Goal: Information Seeking & Learning: Learn about a topic

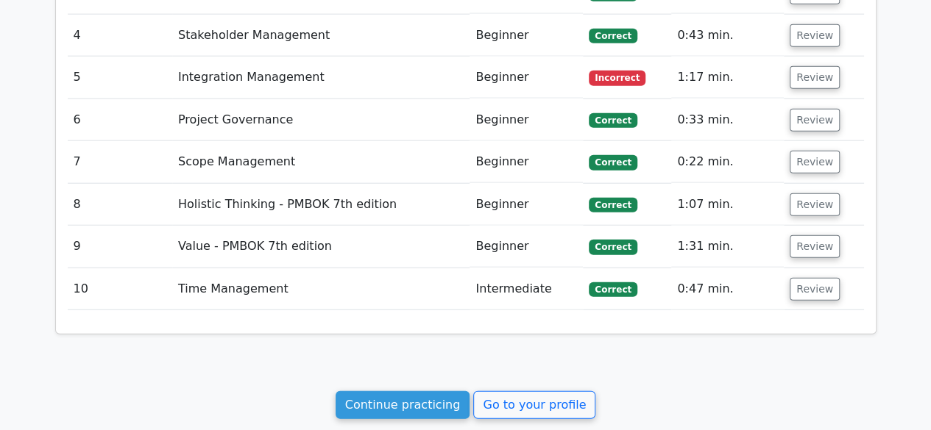
scroll to position [1913, 0]
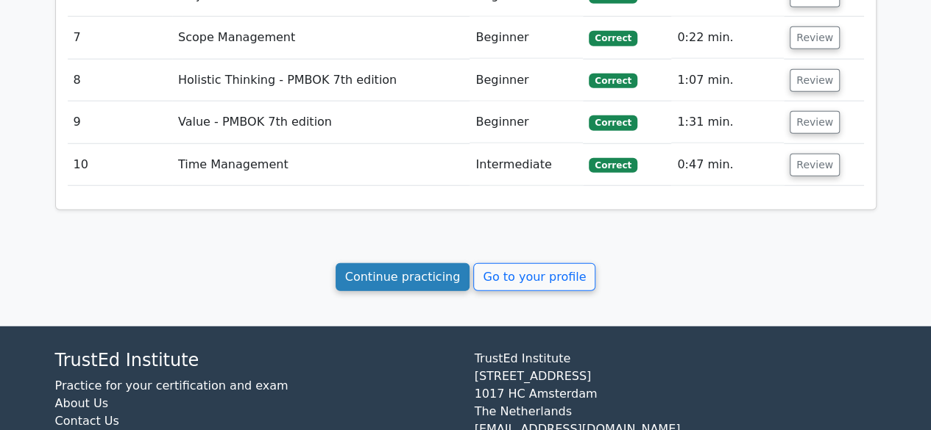
click at [434, 263] on link "Continue practicing" at bounding box center [402, 277] width 135 height 28
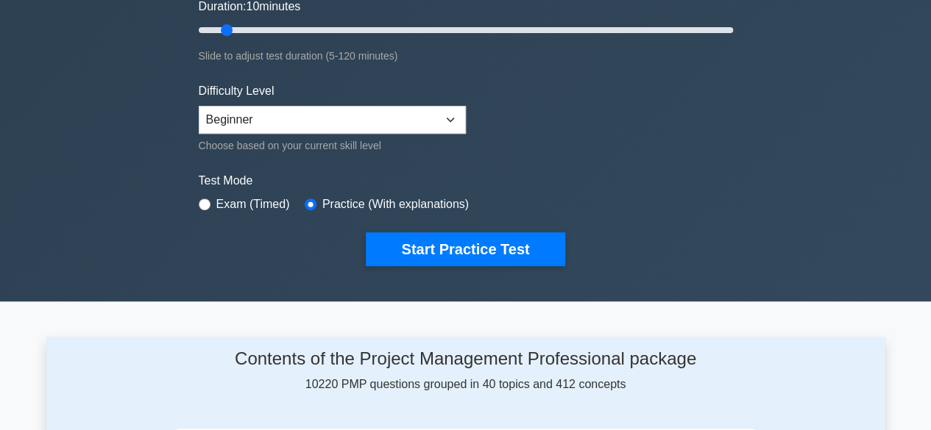
scroll to position [294, 0]
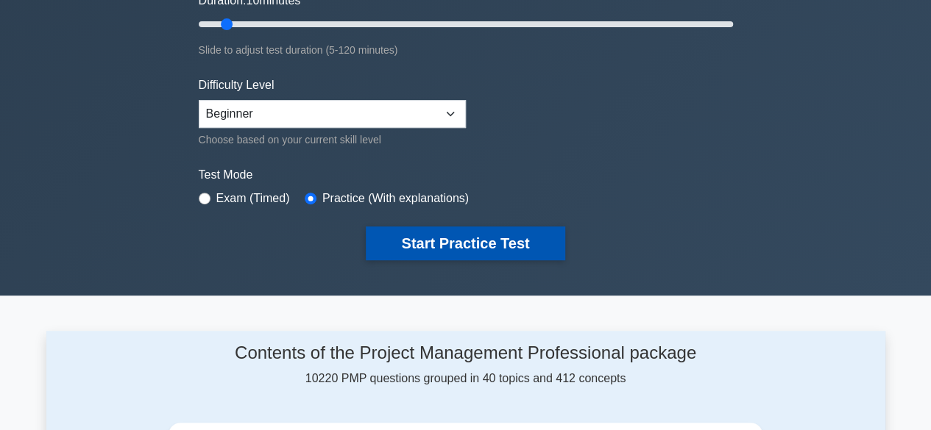
click at [470, 243] on button "Start Practice Test" at bounding box center [465, 244] width 199 height 34
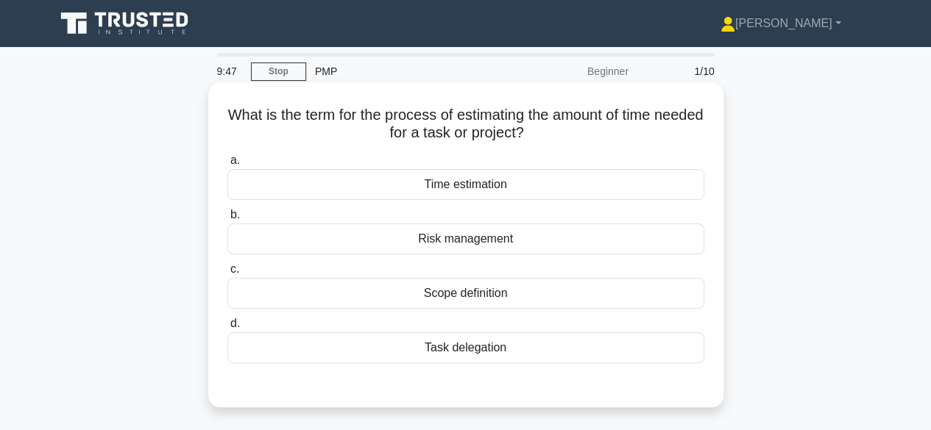
click at [477, 183] on div "Time estimation" at bounding box center [465, 184] width 477 height 31
click at [227, 166] on input "a. Time estimation" at bounding box center [227, 161] width 0 height 10
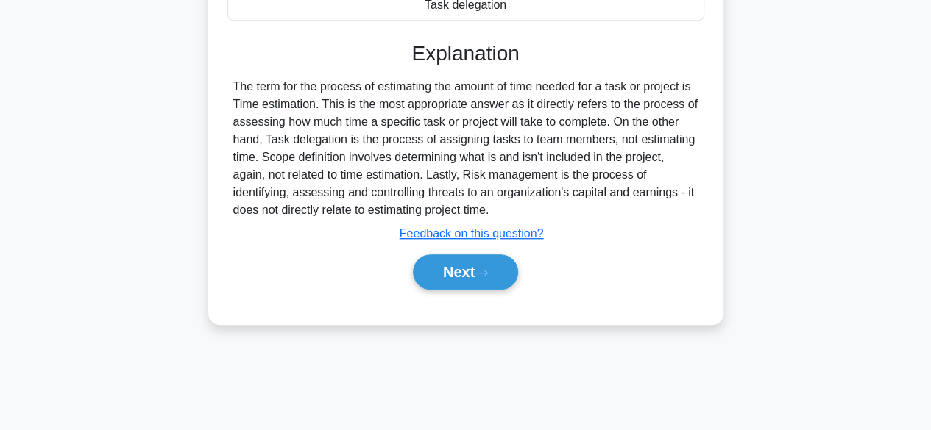
scroll to position [364, 0]
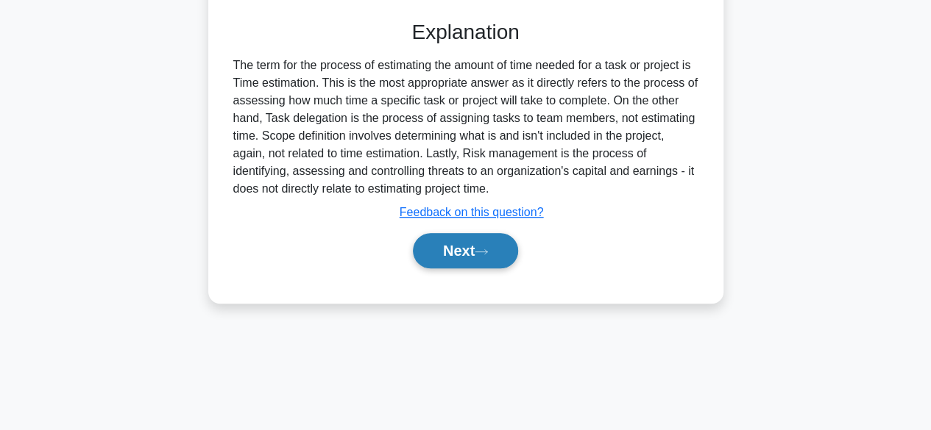
click at [446, 248] on button "Next" at bounding box center [465, 250] width 105 height 35
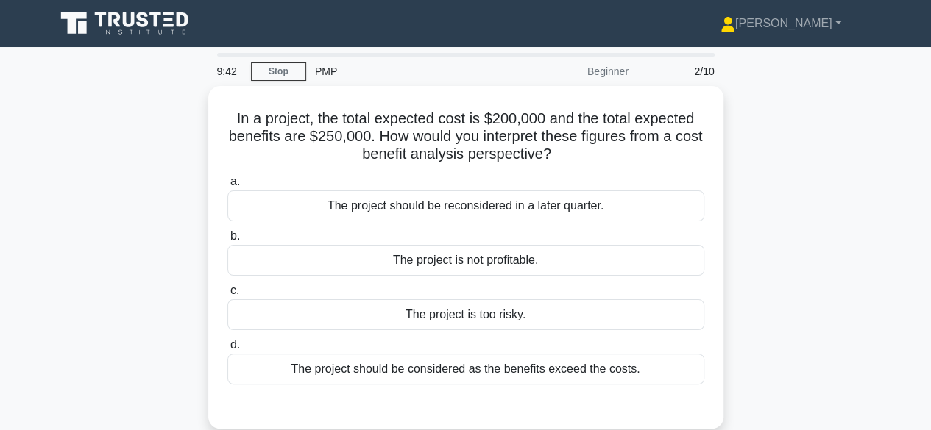
scroll to position [74, 0]
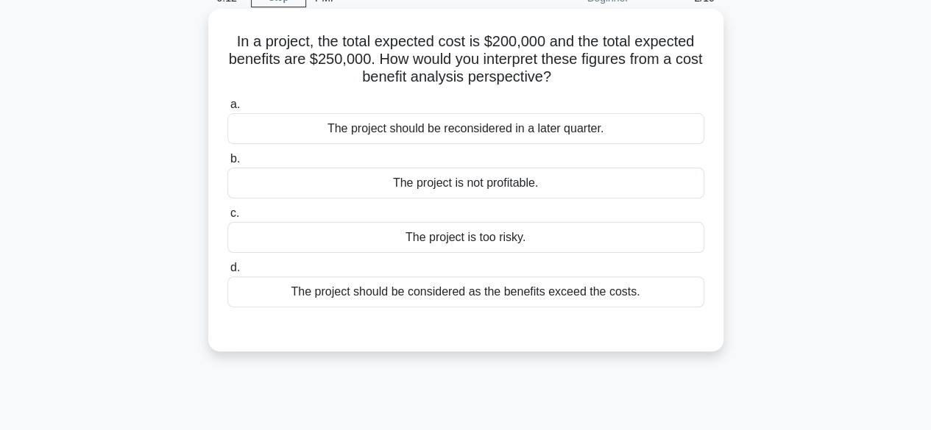
click at [555, 295] on div "The project should be considered as the benefits exceed the costs." at bounding box center [465, 292] width 477 height 31
click at [227, 273] on input "d. The project should be considered as the benefits exceed the costs." at bounding box center [227, 268] width 0 height 10
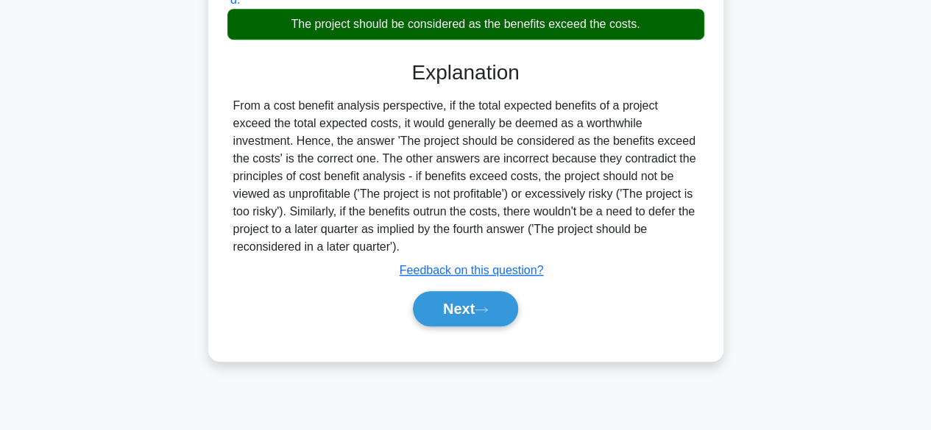
scroll to position [364, 0]
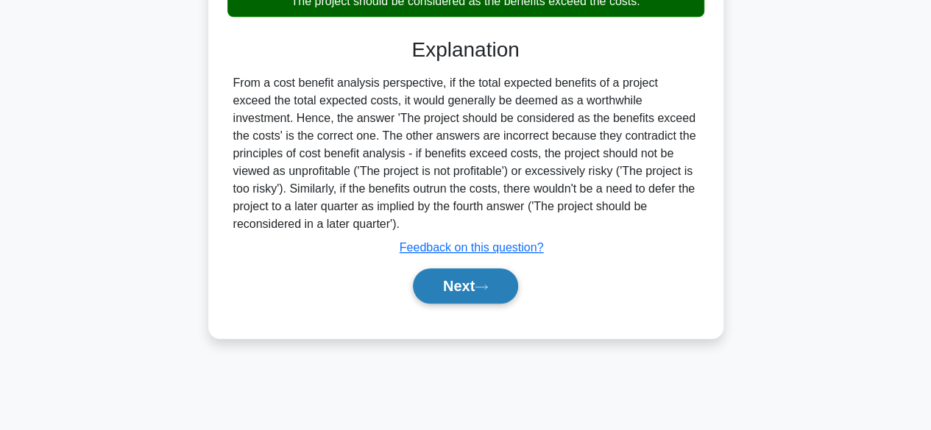
click at [450, 285] on button "Next" at bounding box center [465, 285] width 105 height 35
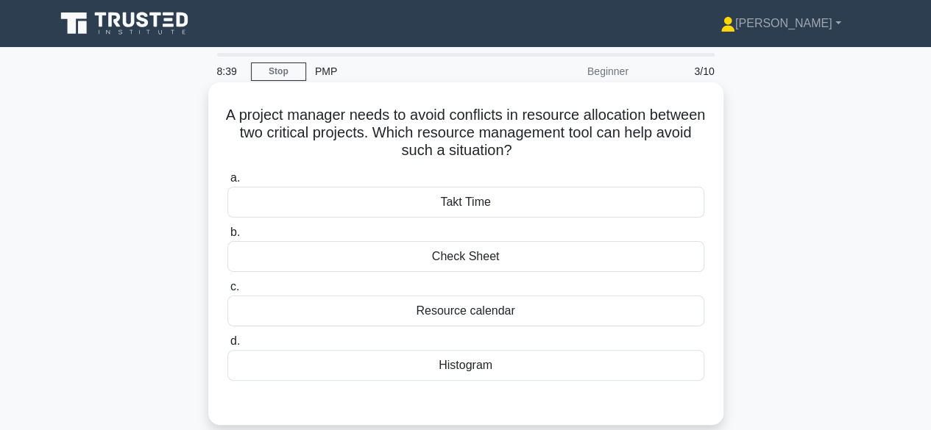
scroll to position [74, 0]
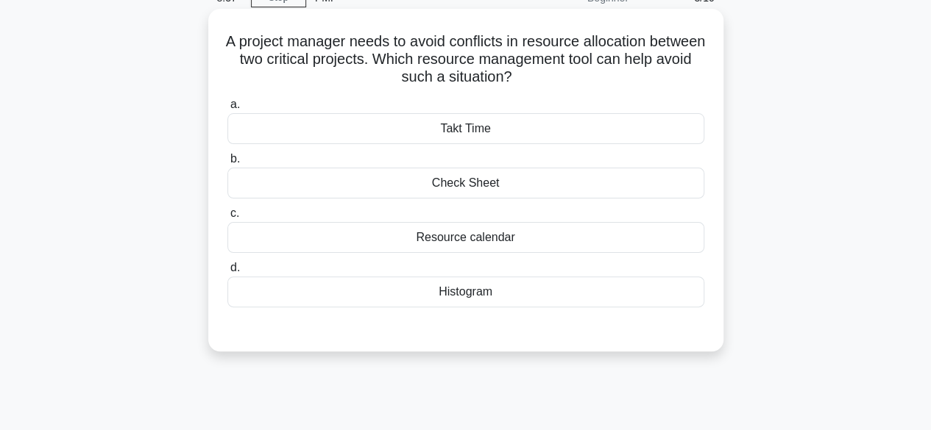
click at [477, 246] on div "Resource calendar" at bounding box center [465, 237] width 477 height 31
click at [227, 218] on input "c. Resource calendar" at bounding box center [227, 214] width 0 height 10
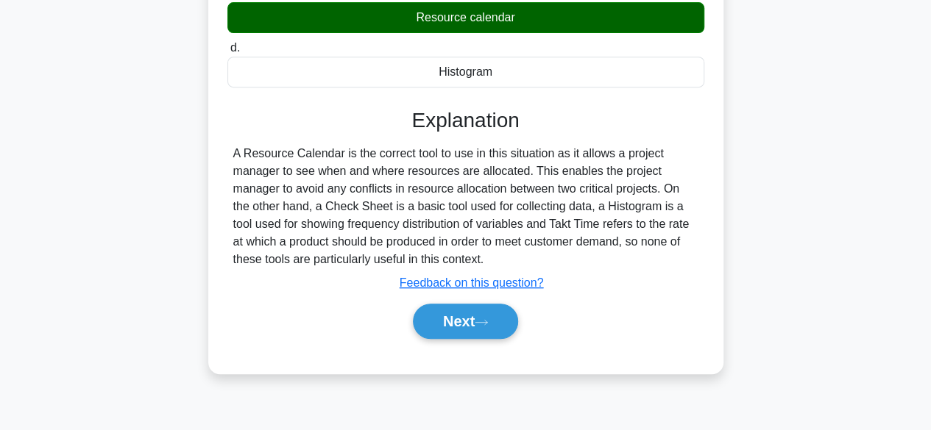
scroll to position [364, 0]
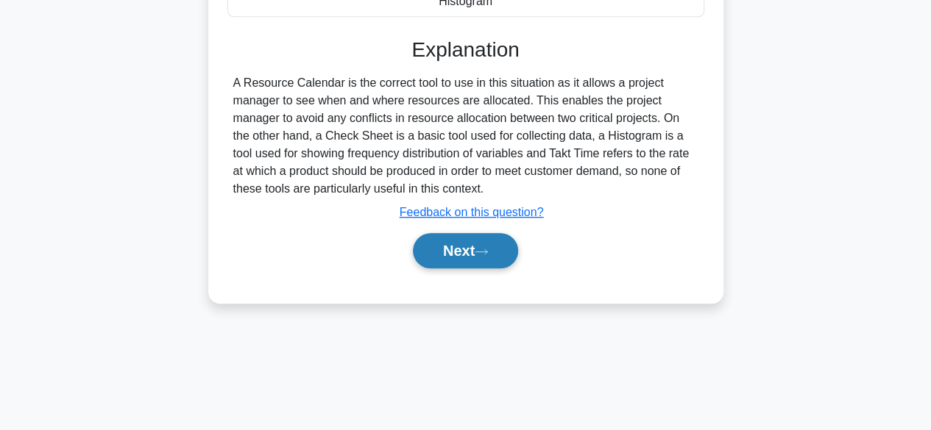
click at [437, 259] on button "Next" at bounding box center [465, 250] width 105 height 35
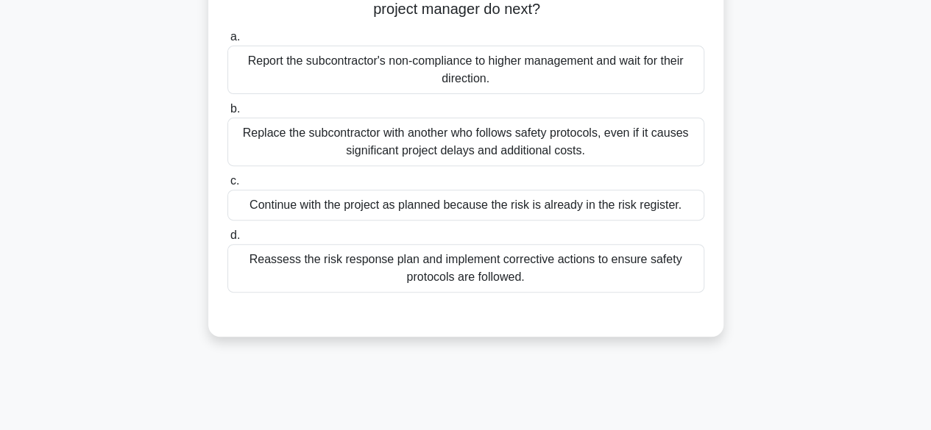
scroll to position [217, 0]
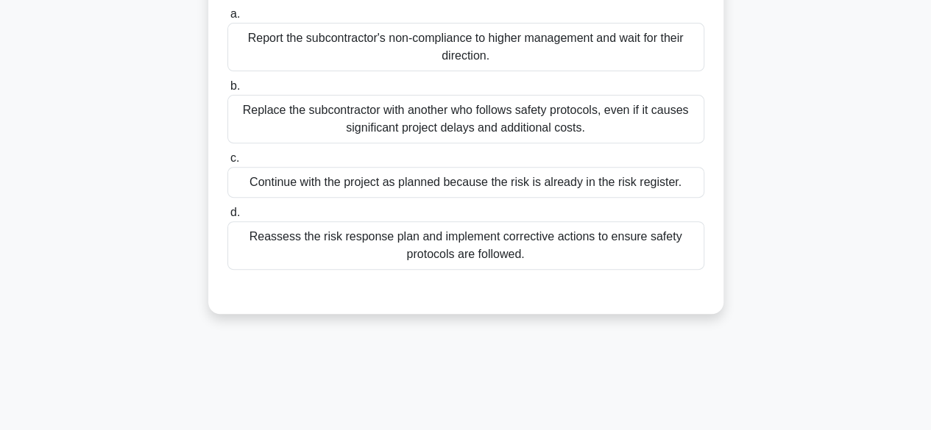
click at [464, 252] on div "Reassess the risk response plan and implement corrective actions to ensure safe…" at bounding box center [465, 245] width 477 height 49
click at [227, 218] on input "d. Reassess the risk response plan and implement corrective actions to ensure s…" at bounding box center [227, 213] width 0 height 10
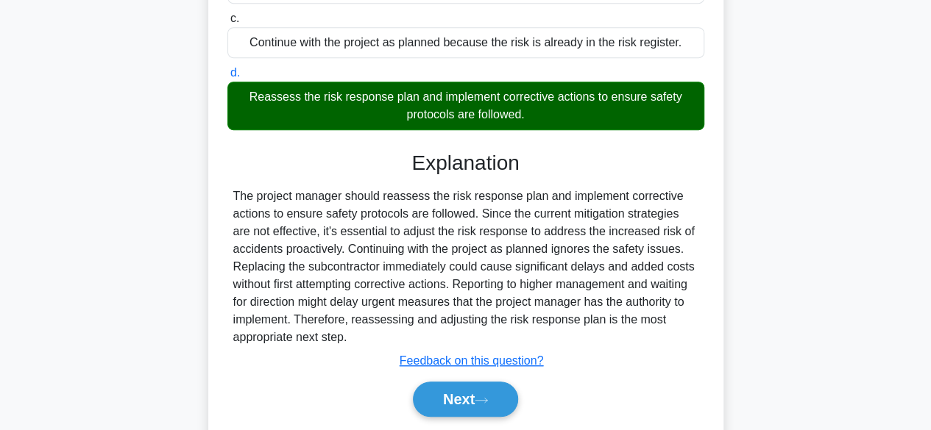
scroll to position [404, 0]
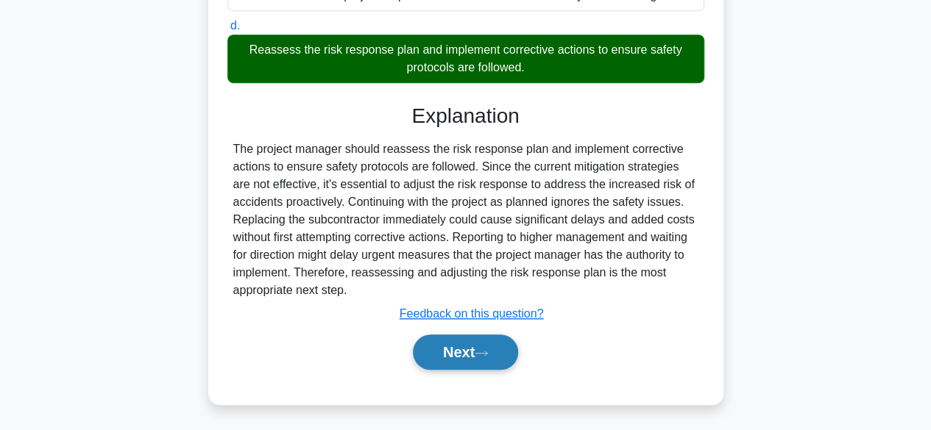
click at [460, 344] on button "Next" at bounding box center [465, 352] width 105 height 35
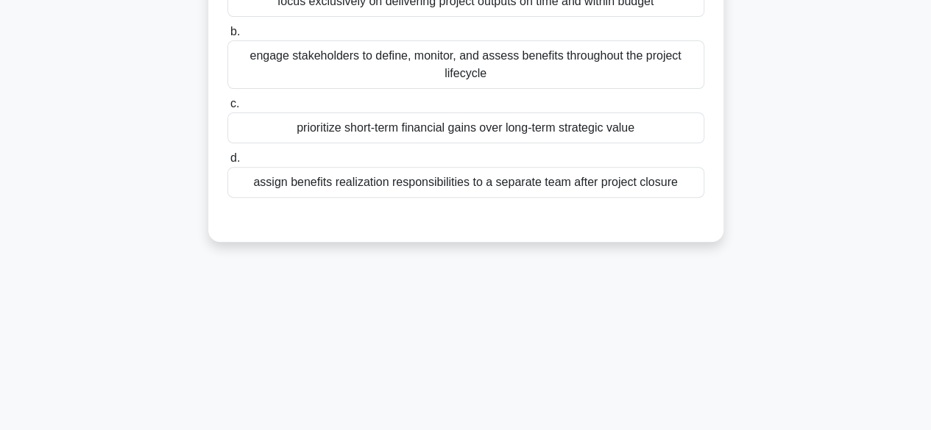
scroll to position [70, 0]
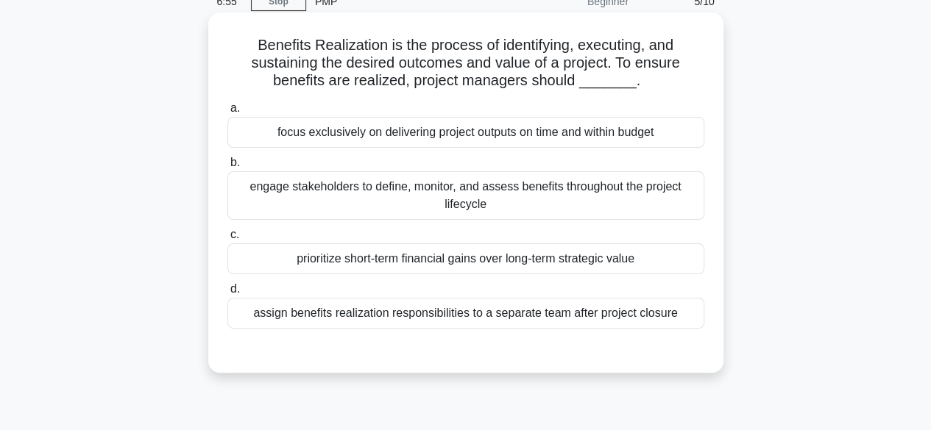
click at [421, 180] on div "engage stakeholders to define, monitor, and assess benefits throughout the proj…" at bounding box center [465, 195] width 477 height 49
click at [227, 168] on input "b. engage stakeholders to define, monitor, and assess benefits throughout the p…" at bounding box center [227, 163] width 0 height 10
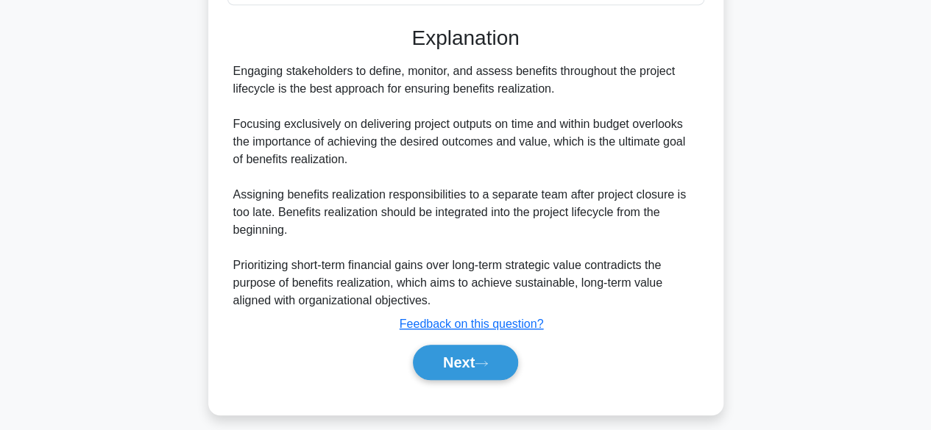
scroll to position [404, 0]
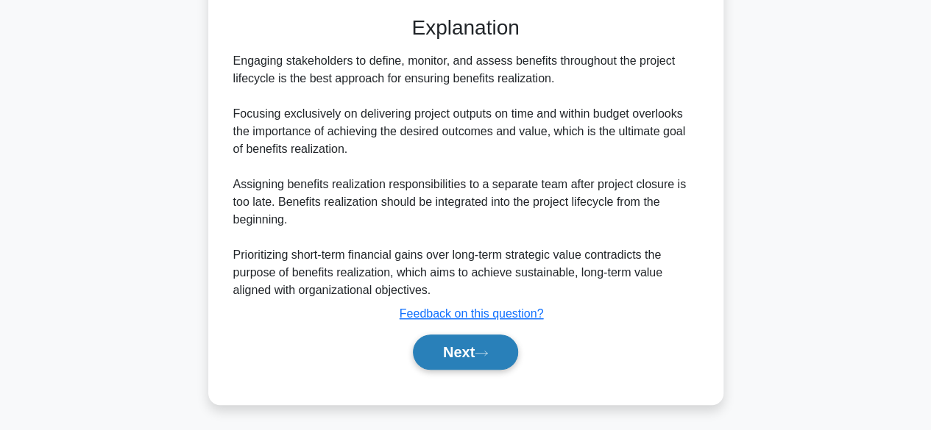
click at [446, 342] on button "Next" at bounding box center [465, 352] width 105 height 35
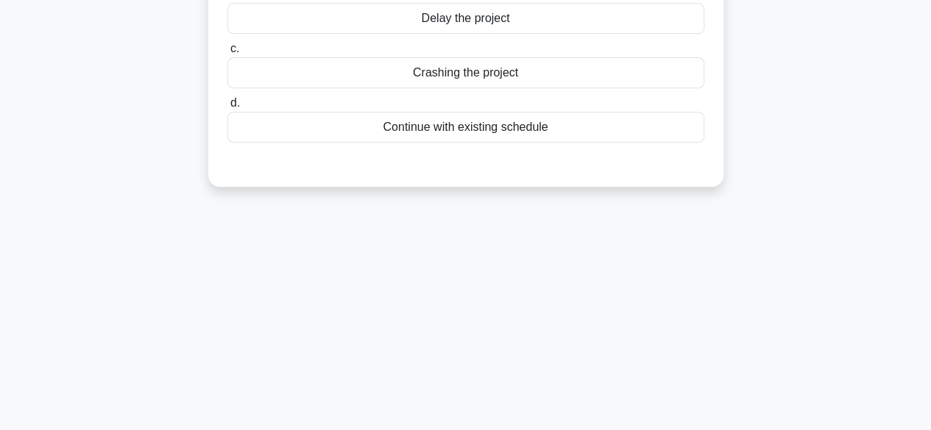
scroll to position [70, 0]
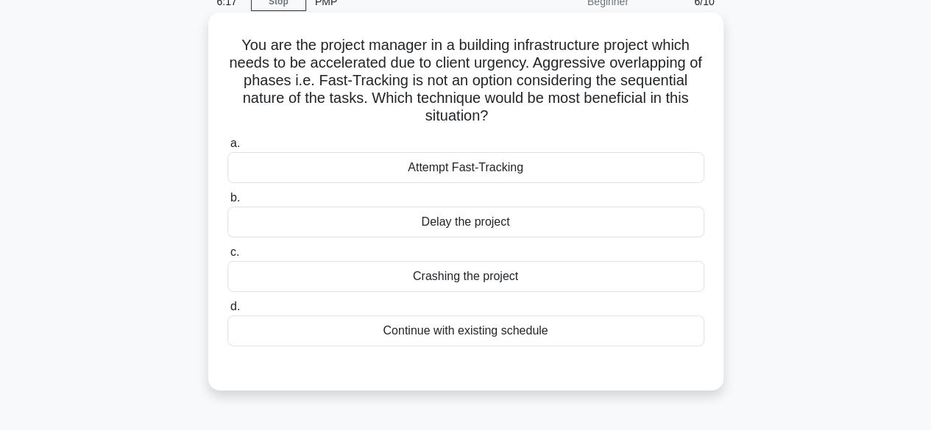
click at [497, 276] on div "Crashing the project" at bounding box center [465, 276] width 477 height 31
click at [227, 257] on input "c. Crashing the project" at bounding box center [227, 253] width 0 height 10
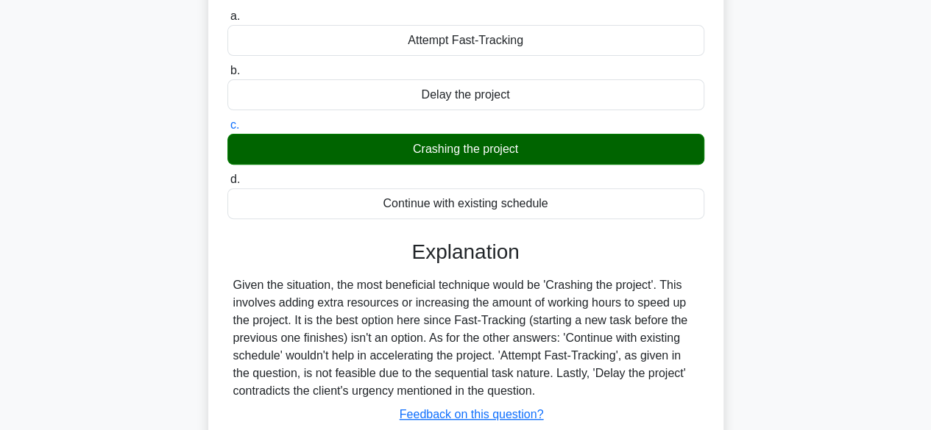
scroll to position [364, 0]
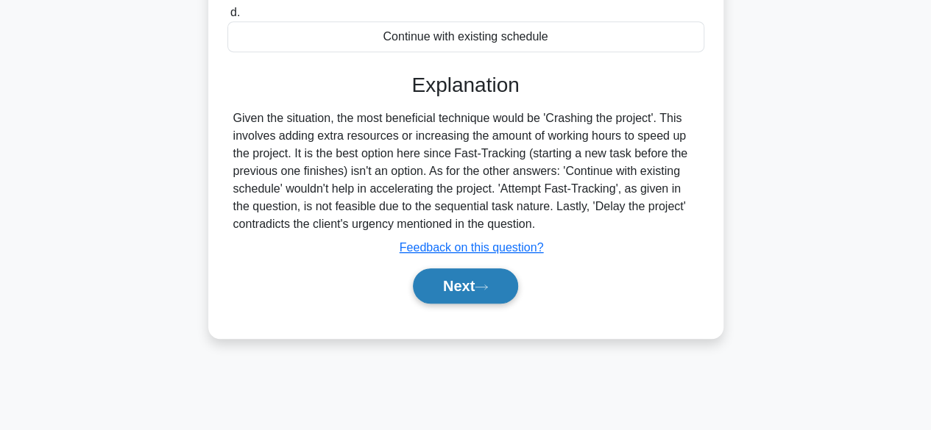
click at [444, 289] on button "Next" at bounding box center [465, 285] width 105 height 35
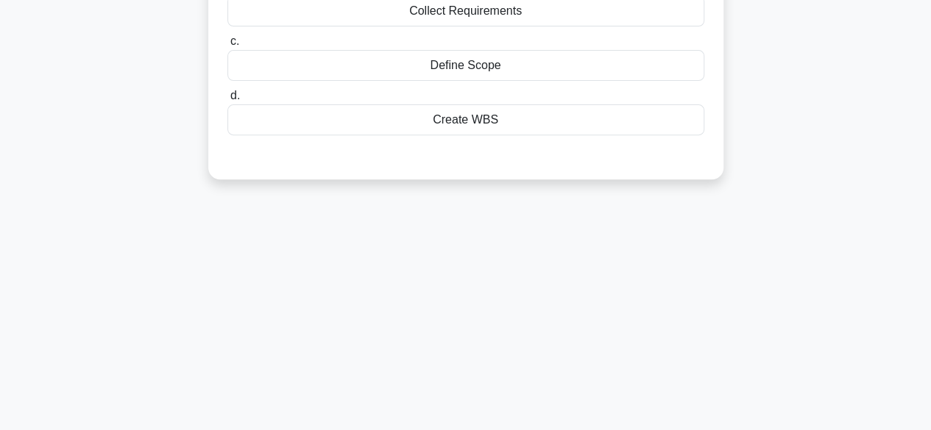
scroll to position [70, 0]
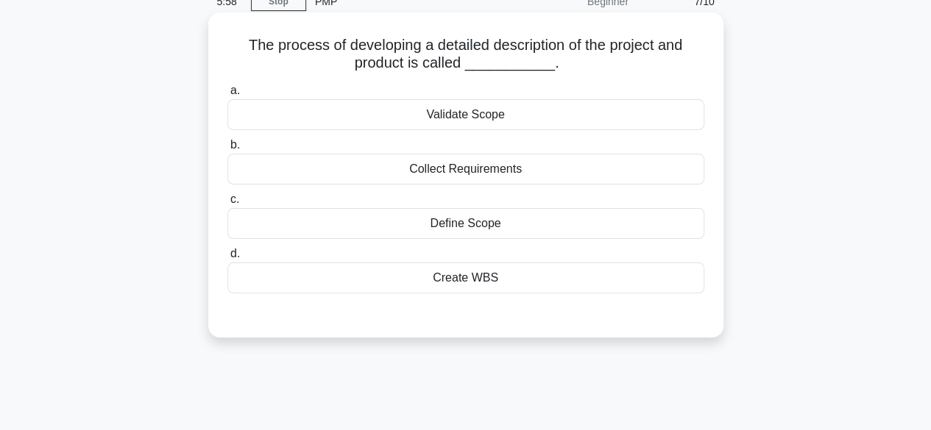
click at [475, 281] on div "Create WBS" at bounding box center [465, 278] width 477 height 31
click at [227, 259] on input "d. Create WBS" at bounding box center [227, 254] width 0 height 10
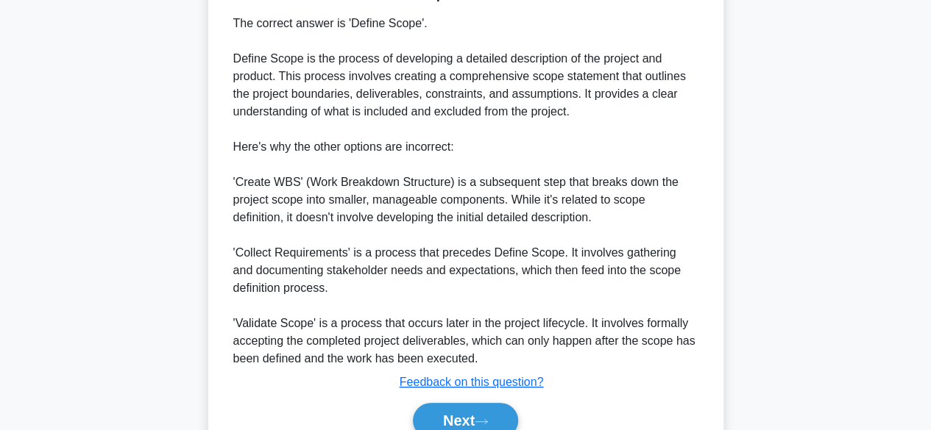
scroll to position [477, 0]
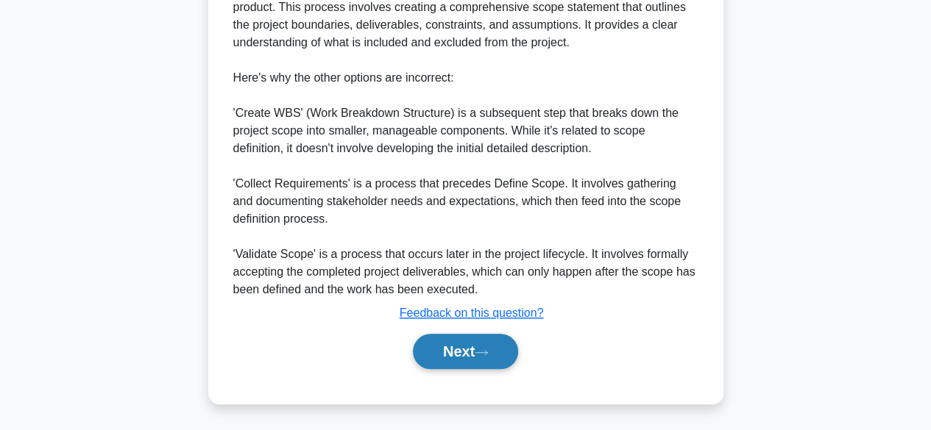
click at [458, 360] on button "Next" at bounding box center [465, 351] width 105 height 35
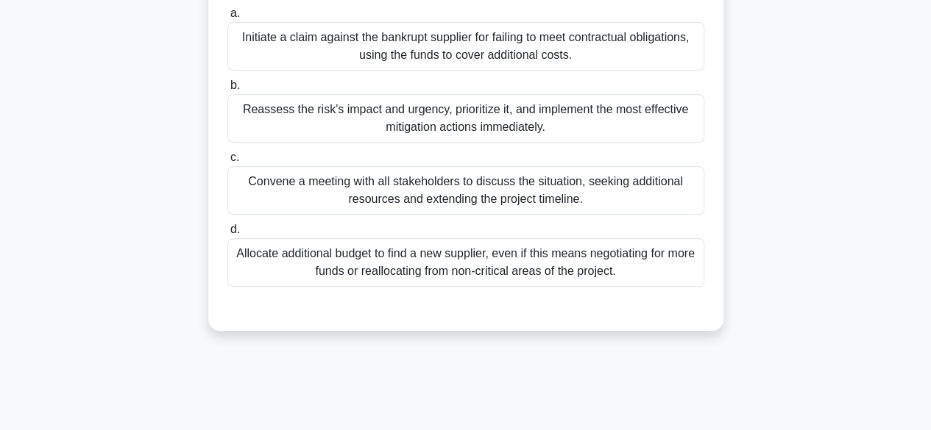
scroll to position [294, 0]
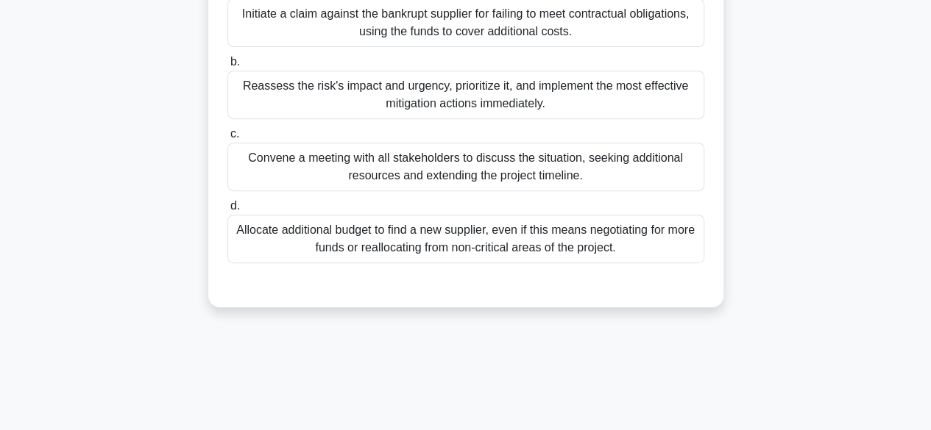
click at [476, 183] on div "Convene a meeting with all stakeholders to discuss the situation, seeking addit…" at bounding box center [465, 167] width 477 height 49
click at [227, 139] on input "c. Convene a meeting with all stakeholders to discuss the situation, seeking ad…" at bounding box center [227, 134] width 0 height 10
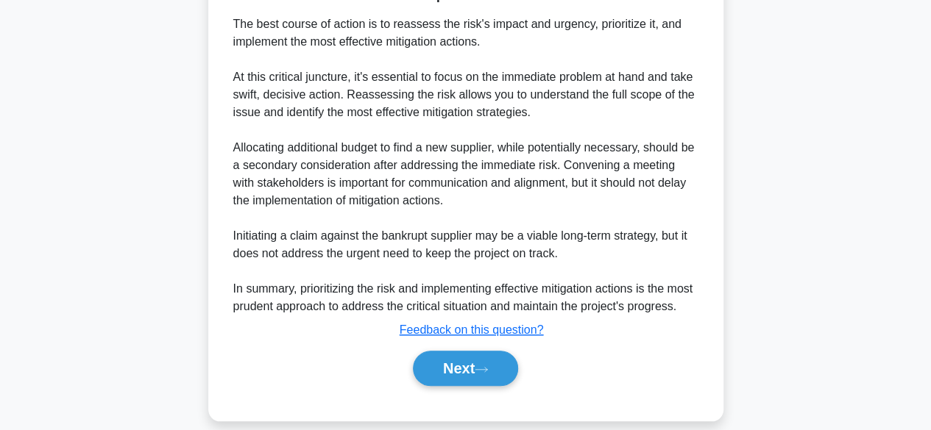
scroll to position [653, 0]
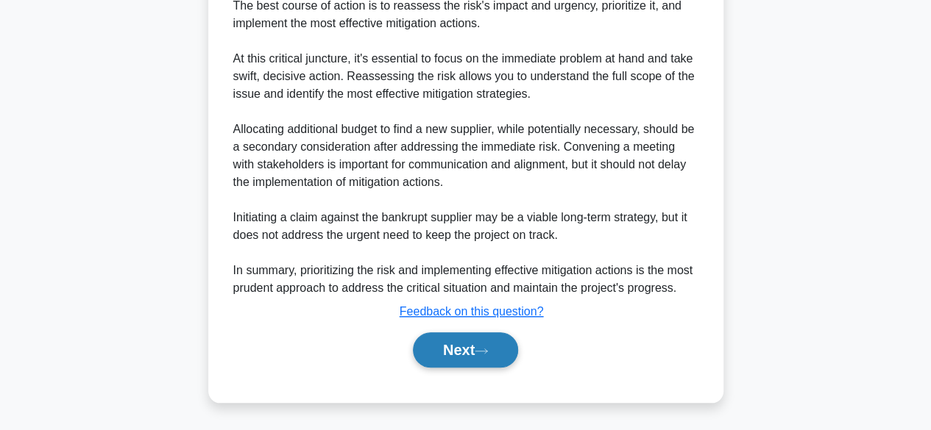
click at [443, 352] on button "Next" at bounding box center [465, 349] width 105 height 35
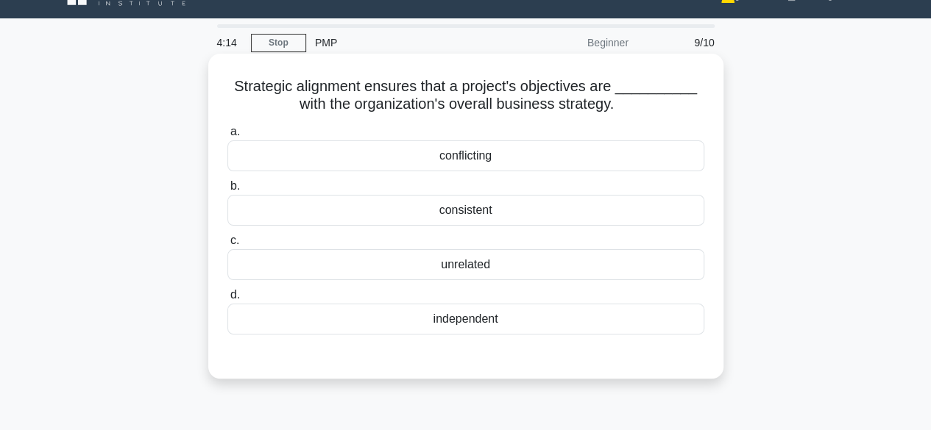
scroll to position [0, 0]
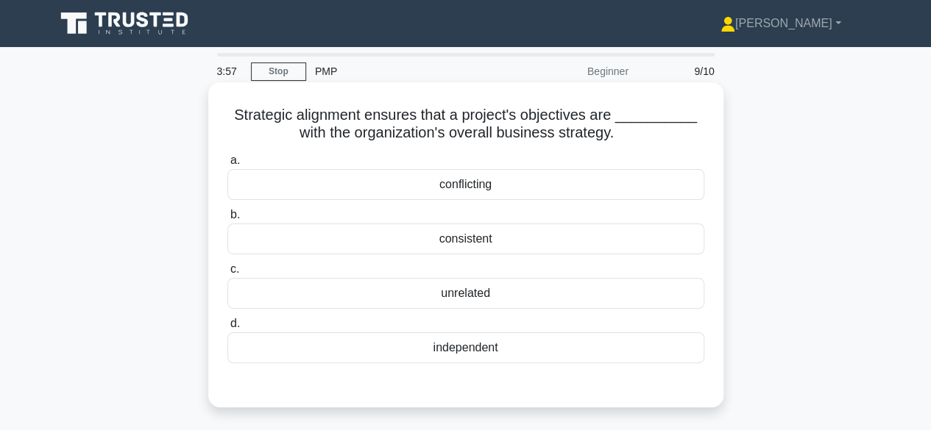
click at [469, 243] on div "consistent" at bounding box center [465, 239] width 477 height 31
click at [227, 220] on input "b. consistent" at bounding box center [227, 215] width 0 height 10
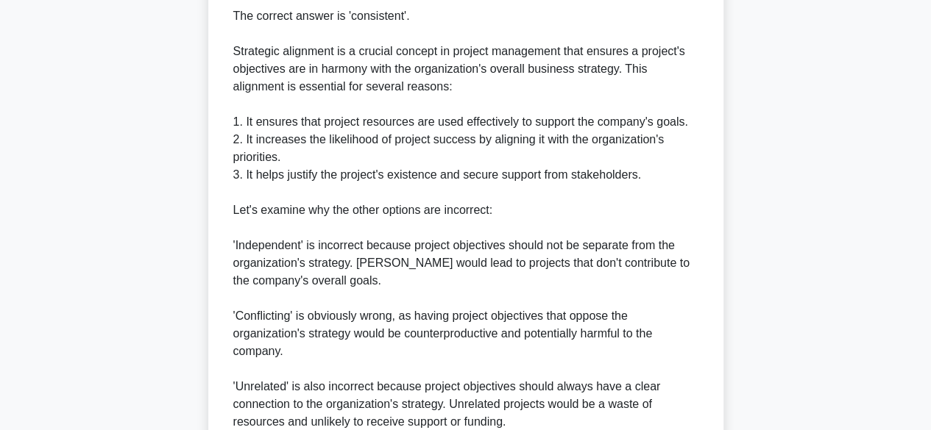
scroll to position [588, 0]
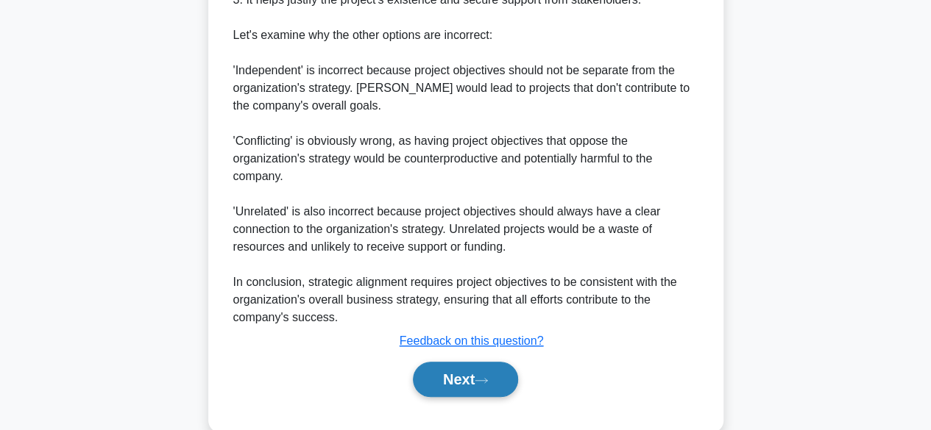
click at [468, 374] on button "Next" at bounding box center [465, 379] width 105 height 35
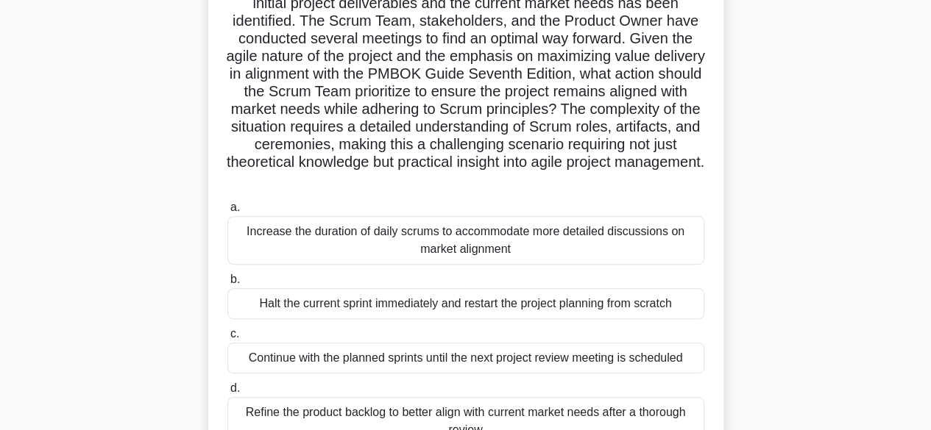
scroll to position [221, 0]
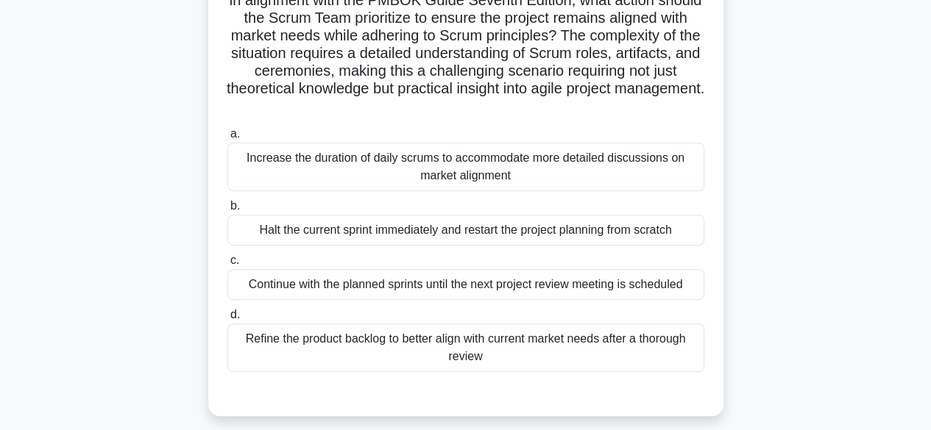
click at [441, 171] on div "Increase the duration of daily scrums to accommodate more detailed discussions …" at bounding box center [465, 167] width 477 height 49
click at [227, 139] on input "a. Increase the duration of daily scrums to accommodate more detailed discussio…" at bounding box center [227, 134] width 0 height 10
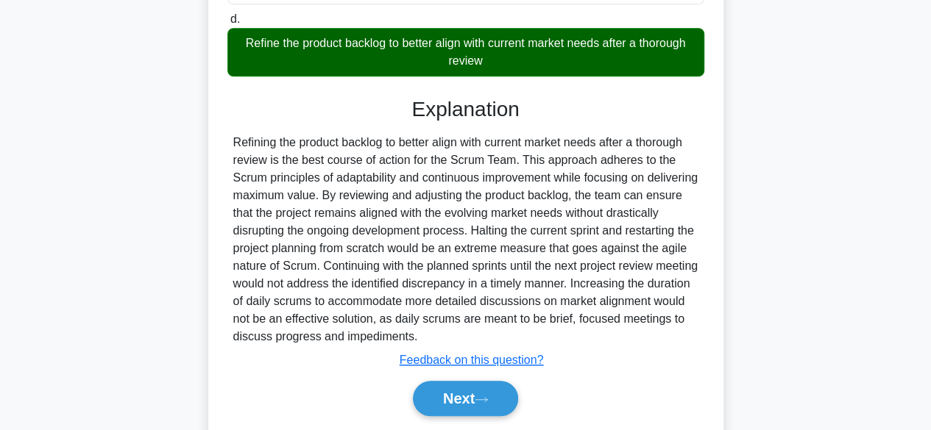
scroll to position [565, 0]
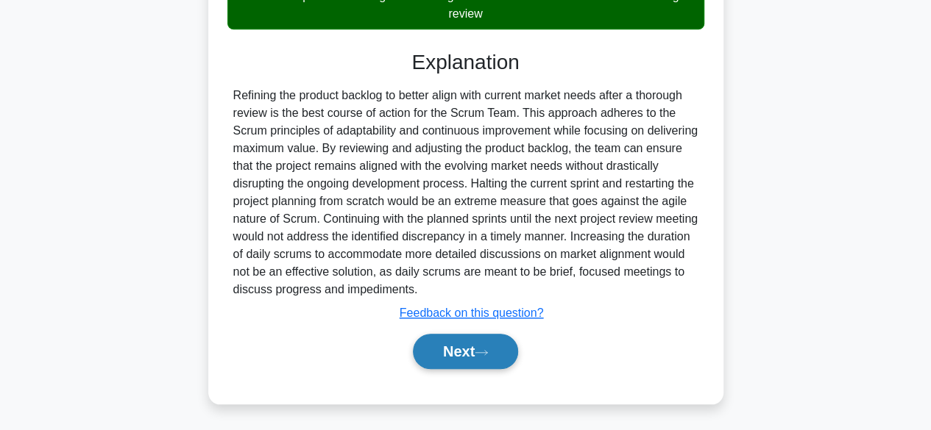
click at [439, 351] on button "Next" at bounding box center [465, 351] width 105 height 35
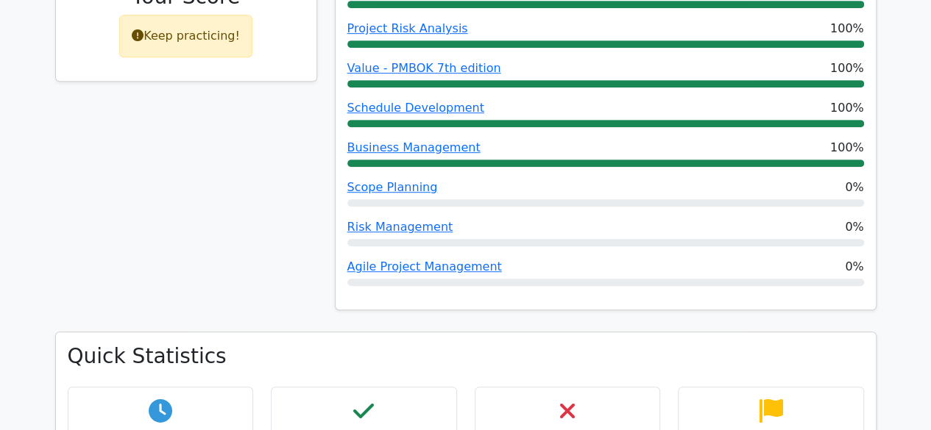
scroll to position [368, 0]
